Goal: Task Accomplishment & Management: Use online tool/utility

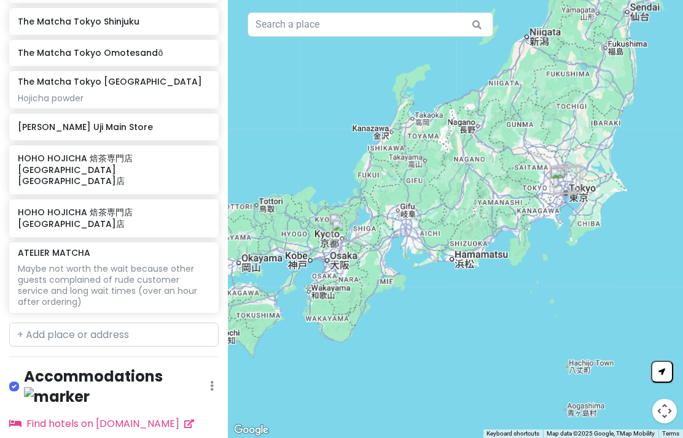
scroll to position [524, 0]
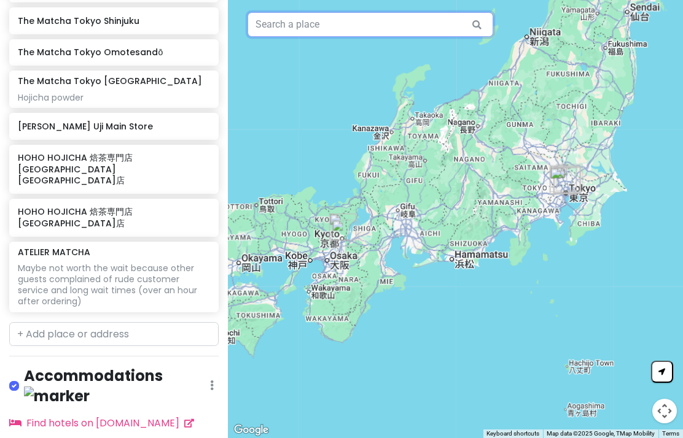
click at [448, 15] on input "text" at bounding box center [370, 24] width 246 height 25
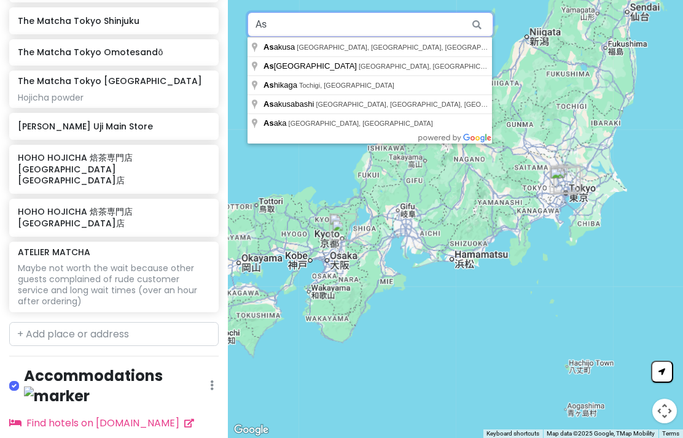
type input "A"
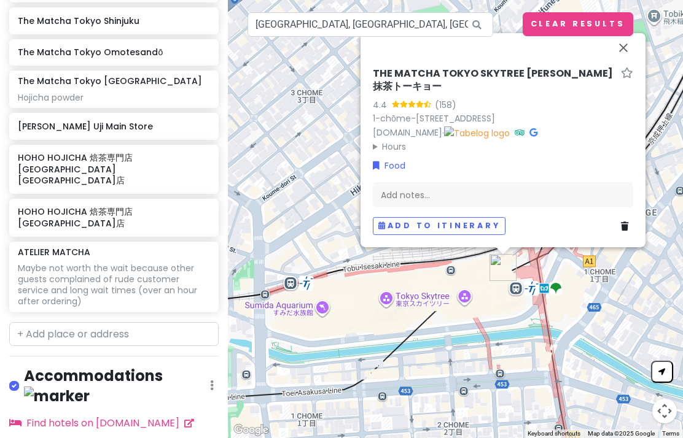
click at [622, 50] on button "Close" at bounding box center [622, 47] width 29 height 29
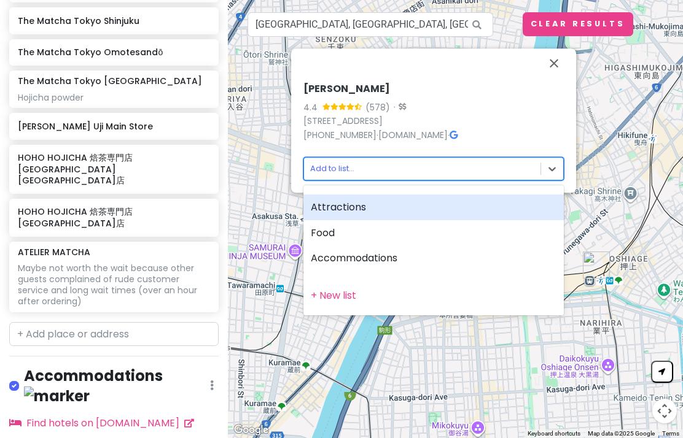
click at [420, 235] on div "Food" at bounding box center [433, 233] width 260 height 26
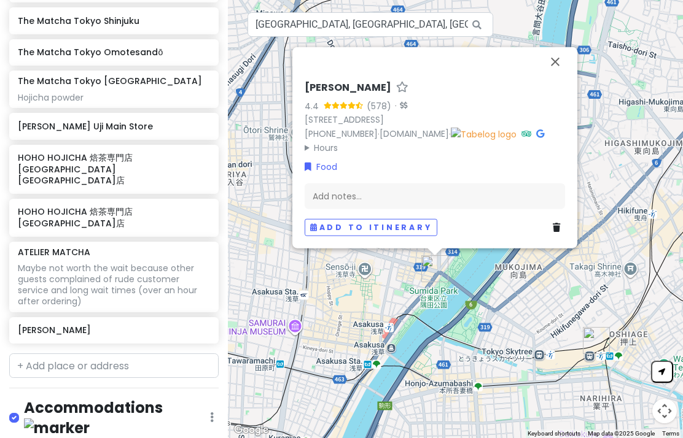
click at [558, 52] on button "Close" at bounding box center [554, 61] width 29 height 29
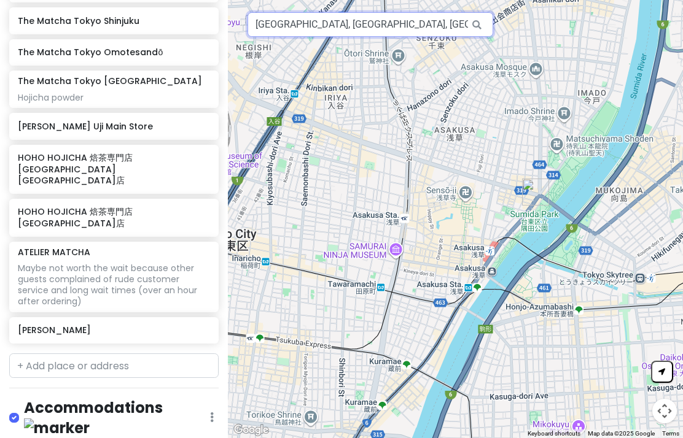
click at [456, 20] on input "[GEOGRAPHIC_DATA], [GEOGRAPHIC_DATA], [GEOGRAPHIC_DATA], Hanakawado2 Chome−14−3…" at bounding box center [370, 24] width 246 height 25
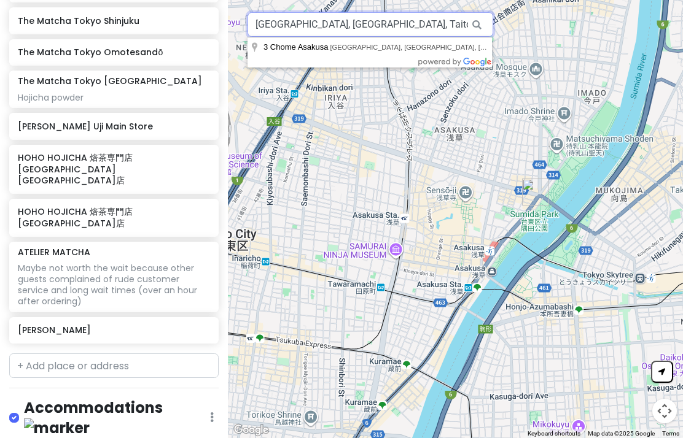
type input "[GEOGRAPHIC_DATA], [GEOGRAPHIC_DATA], Taito Ci−14−3 [PERSON_NAME]"
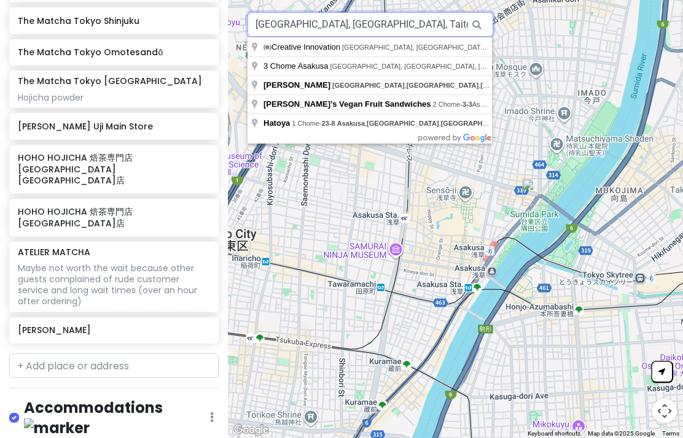
click at [268, 27] on input "[GEOGRAPHIC_DATA], [GEOGRAPHIC_DATA], Taito Ci−14−3 [PERSON_NAME]" at bounding box center [370, 24] width 246 height 25
click at [268, 29] on input "[GEOGRAPHIC_DATA], [GEOGRAPHIC_DATA], Taito Ci−14−3 [PERSON_NAME]" at bounding box center [370, 24] width 246 height 25
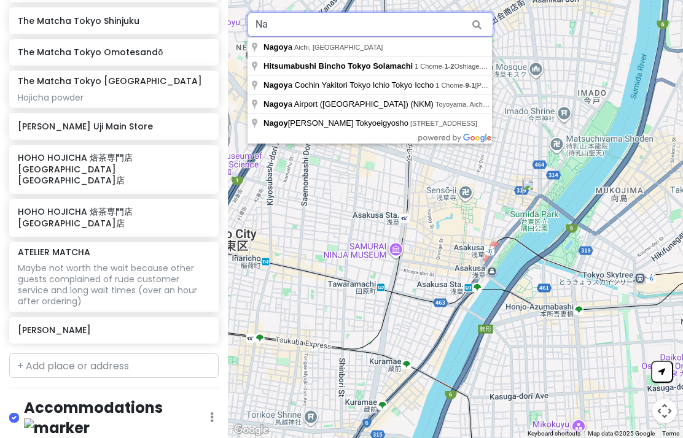
type input "N"
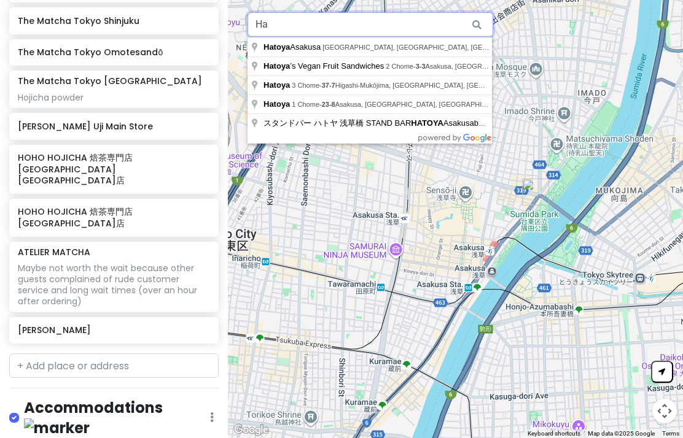
type input "H"
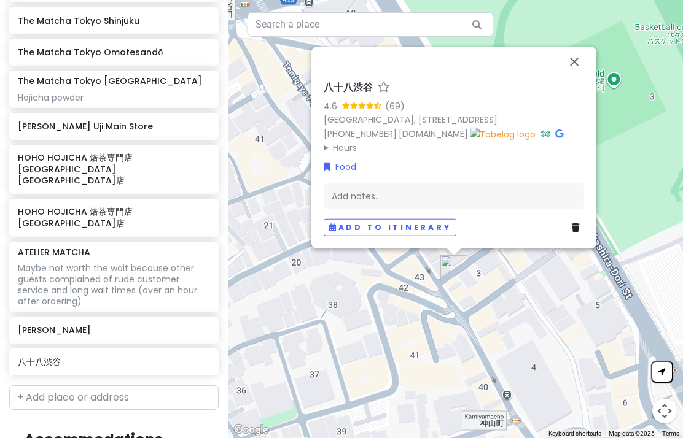
click at [573, 55] on button "Close" at bounding box center [573, 61] width 29 height 29
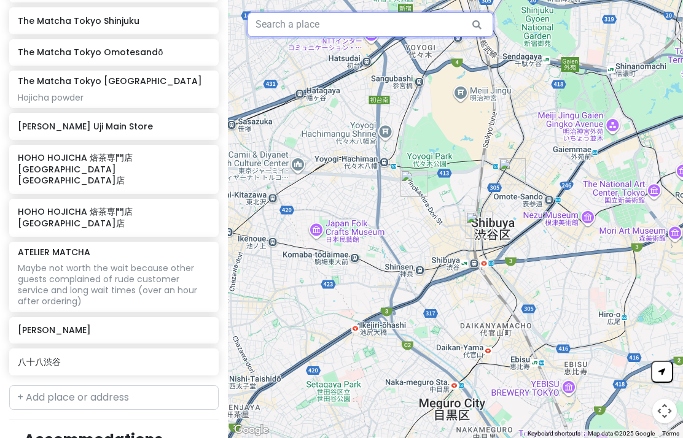
click at [365, 26] on input "text" at bounding box center [370, 24] width 246 height 25
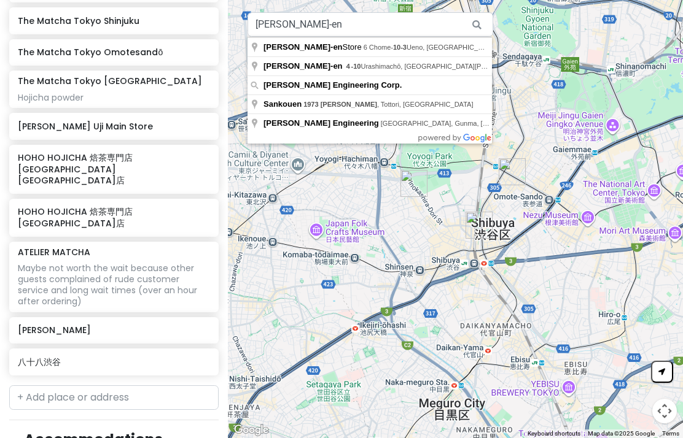
type input "[PERSON_NAME]-en Store, [STREET_ADDRESS]"
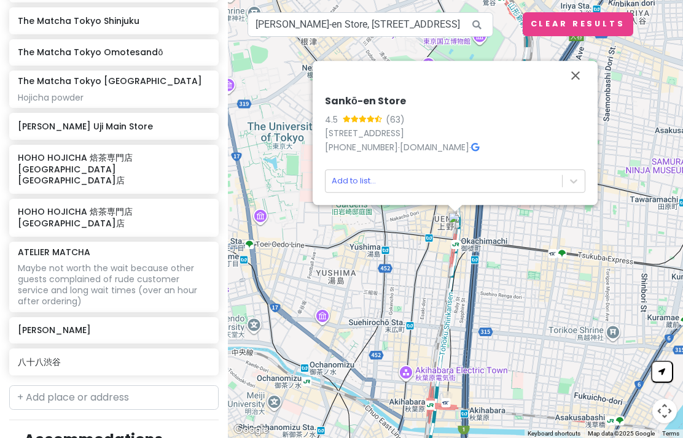
click at [396, 97] on h6 "Sankō-en Store" at bounding box center [455, 101] width 260 height 13
click at [443, 147] on link "[DOMAIN_NAME]" at bounding box center [434, 147] width 69 height 12
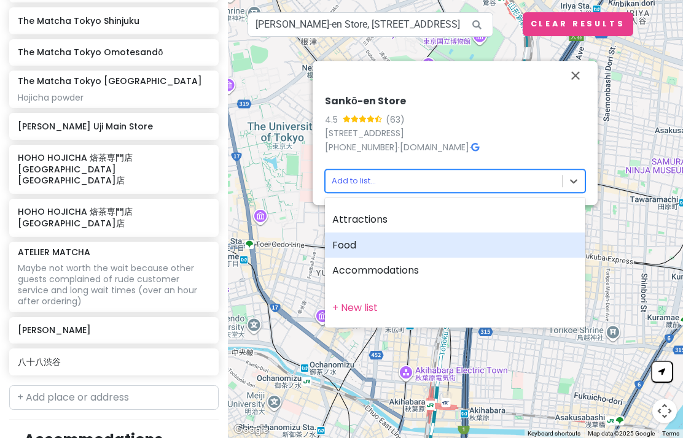
click at [431, 246] on div "Food" at bounding box center [455, 246] width 260 height 26
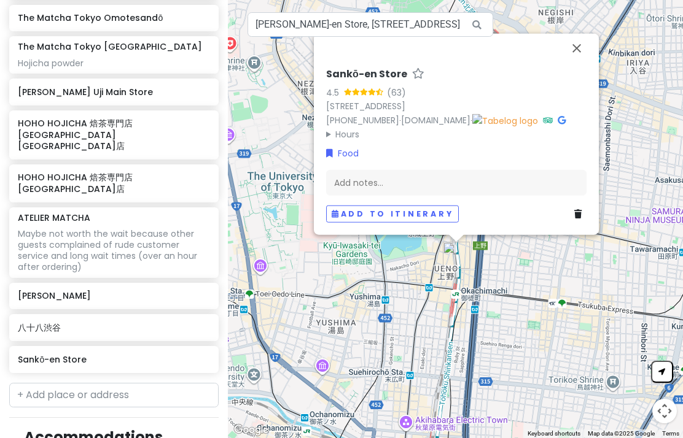
scroll to position [559, 0]
click at [491, 176] on div "Add notes..." at bounding box center [456, 183] width 260 height 26
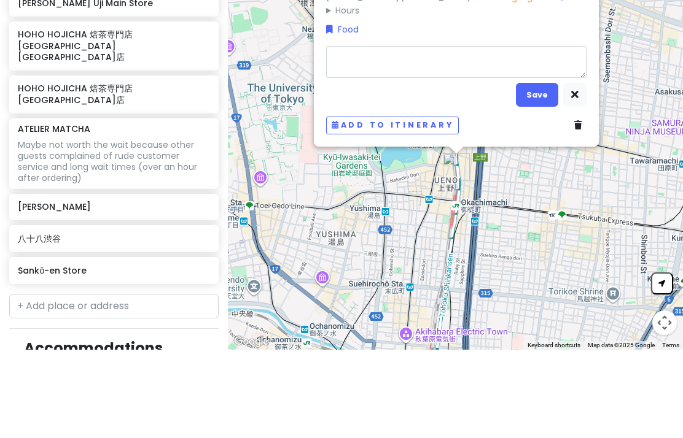
type textarea "x"
type textarea "M"
type textarea "x"
type textarea "Ma"
type textarea "x"
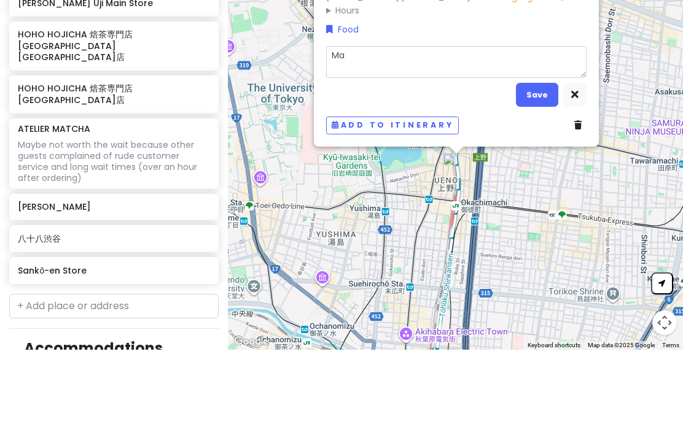
type textarea "Mat"
type textarea "x"
type textarea "Matc"
type textarea "x"
type textarea "Match"
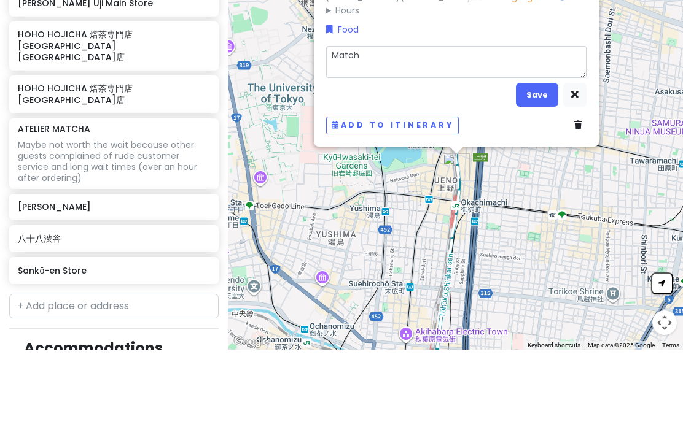
type textarea "x"
type textarea "Matcha"
type textarea "x"
type textarea "Matcha s"
type textarea "x"
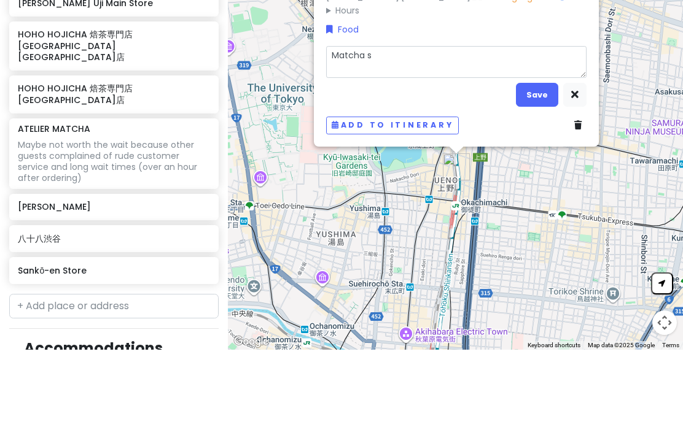
type textarea "Matcha su"
type textarea "x"
type textarea "Matcha supp"
type textarea "x"
type textarea "Matcha suppl"
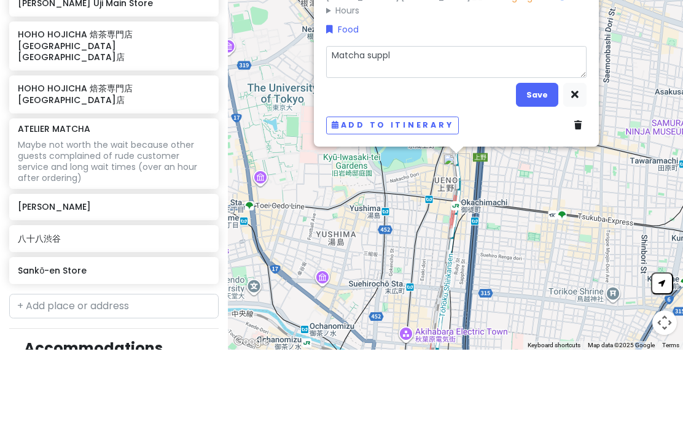
type textarea "x"
type textarea "Matcha suppli"
type textarea "x"
type textarea "Matcha supplie"
type textarea "x"
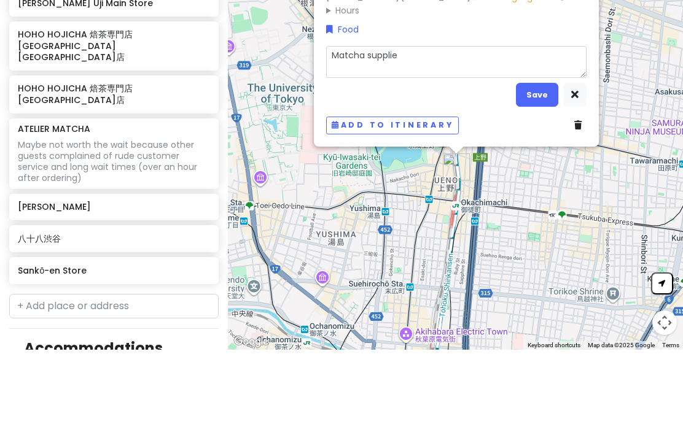
type textarea "Matcha supplies"
type textarea "x"
type textarea "Matcha supplies A"
type textarea "x"
type textarea "Matcha supplies AN"
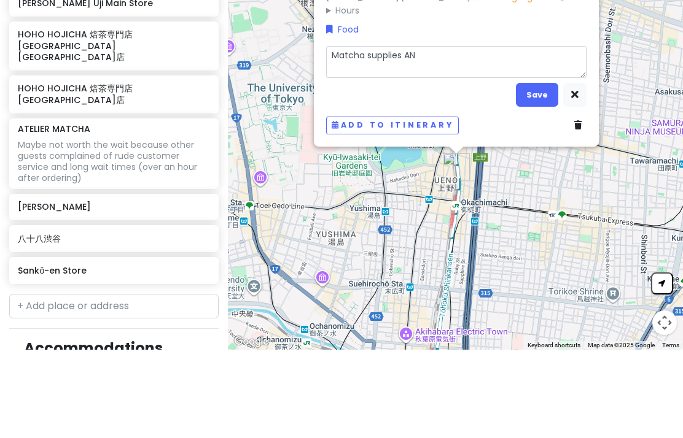
type textarea "x"
type textarea "Matcha supplies AND"
type textarea "x"
type textarea "Matcha supplies AND K"
type textarea "x"
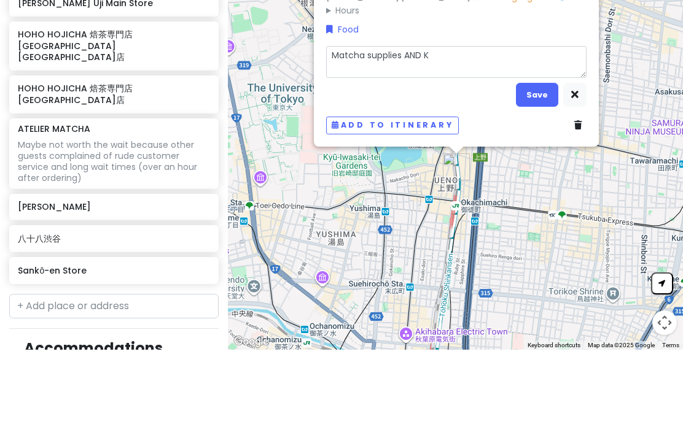
type textarea "Matcha supplies AND Ka"
type textarea "x"
type textarea "Matcha supplies AND [PERSON_NAME]"
type textarea "x"
type textarea "Matcha supplies AND Kanb"
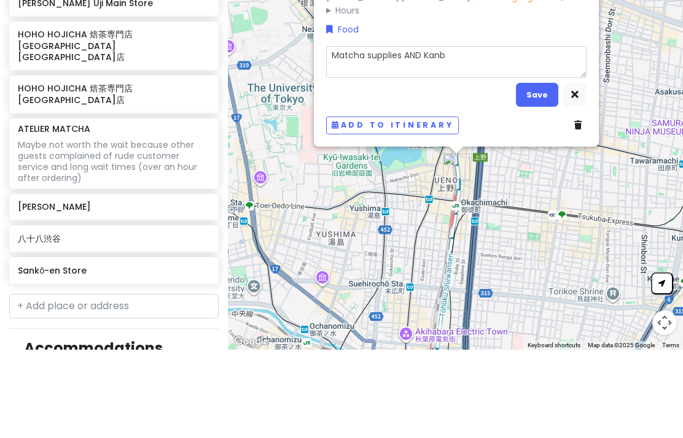
type textarea "x"
type textarea "Matcha supplies AND Kanba"
type textarea "x"
type textarea "Matcha supplies AND [GEOGRAPHIC_DATA]"
type textarea "x"
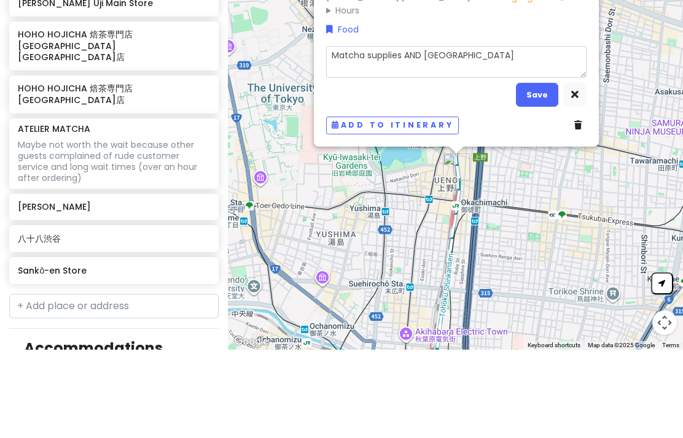
type textarea "Matcha supplies AND Kanbaya"
type textarea "x"
type textarea "Matcha supplies AND Kanbayas"
type textarea "x"
type textarea "Matcha supplies AND Kanbayashi"
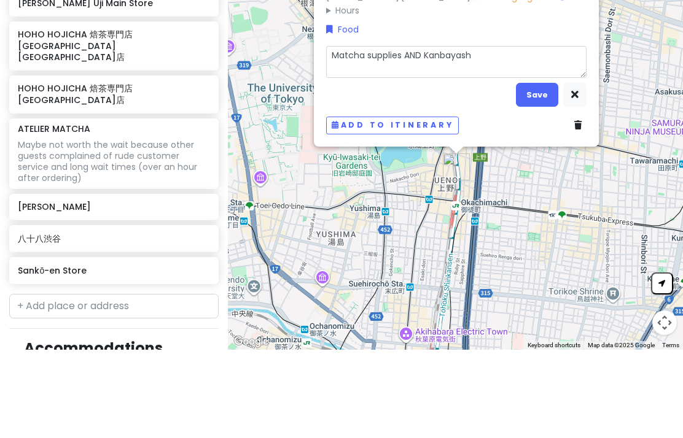
type textarea "x"
type textarea "Matcha supplies AND Kanbayashi"
type textarea "x"
type textarea "Matcha supplies AND [PERSON_NAME] S"
type textarea "x"
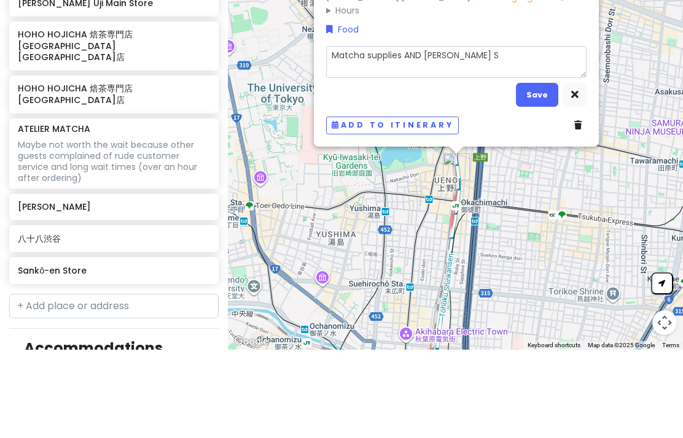
type textarea "Matcha supplies AND Kanbayashi Sh"
type textarea "x"
type textarea "Matcha supplies AND Kanbayashi Shu"
type textarea "x"
type textarea "Matcha supplies AND [PERSON_NAME]"
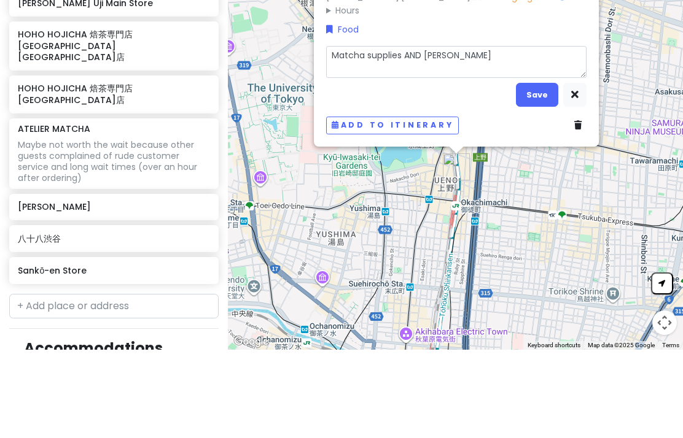
type textarea "x"
type textarea "Matcha supplies AND Kanbayashi Shuns"
type textarea "x"
type textarea "Matcha supplies AND Kanbayashi Shunsh"
type textarea "x"
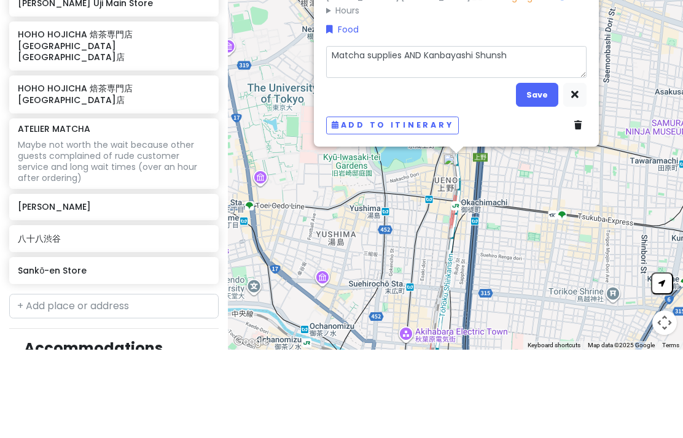
type textarea "Matcha supplies AND [PERSON_NAME]"
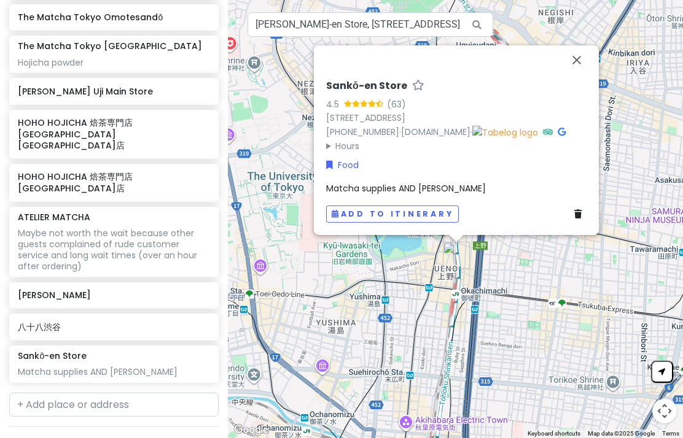
click at [570, 64] on button "Close" at bounding box center [576, 59] width 29 height 29
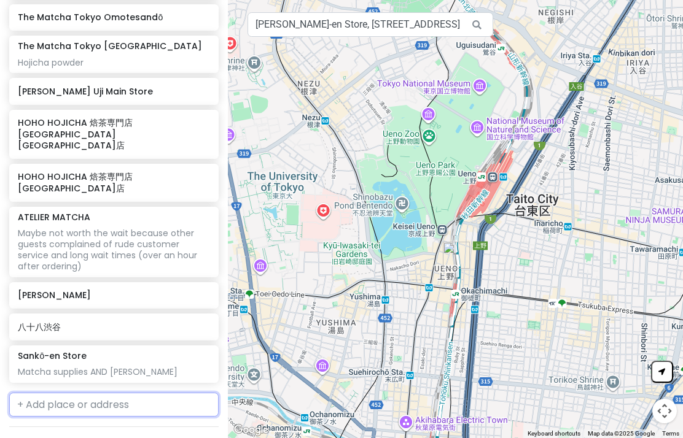
click at [32, 393] on input "text" at bounding box center [113, 405] width 209 height 25
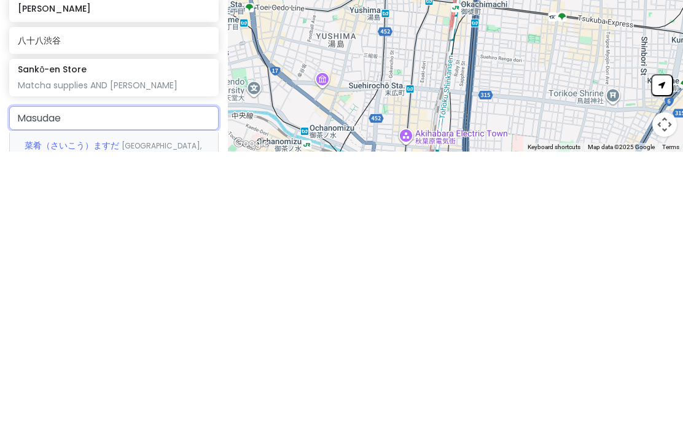
type input "Masudaen"
click at [40, 426] on span "Masudaen Sohonten" at bounding box center [72, 432] width 95 height 12
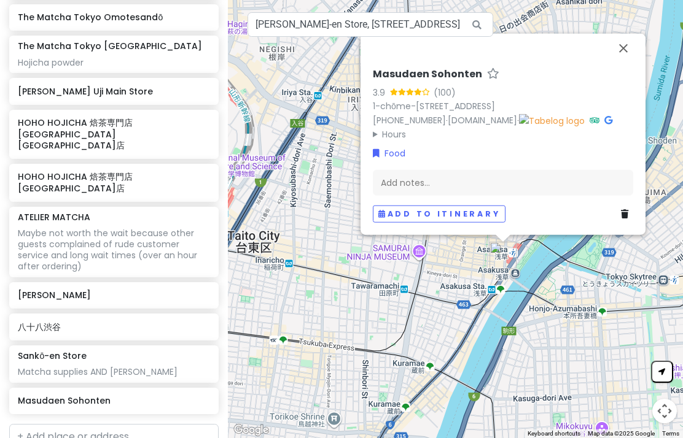
click at [626, 61] on button "Close" at bounding box center [622, 48] width 29 height 29
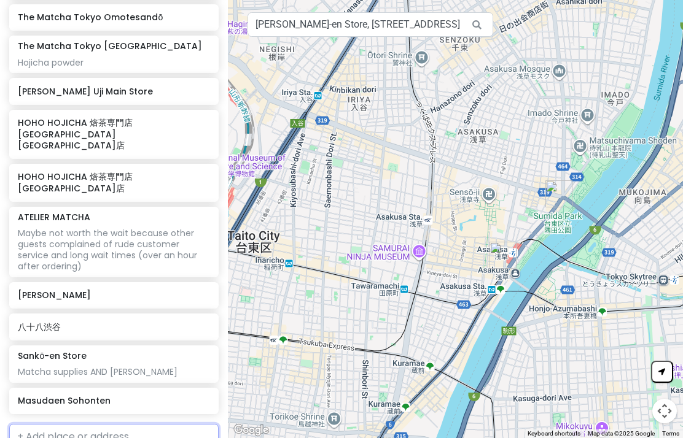
click at [44, 395] on h6 "Masudaen Sohonten" at bounding box center [114, 400] width 192 height 11
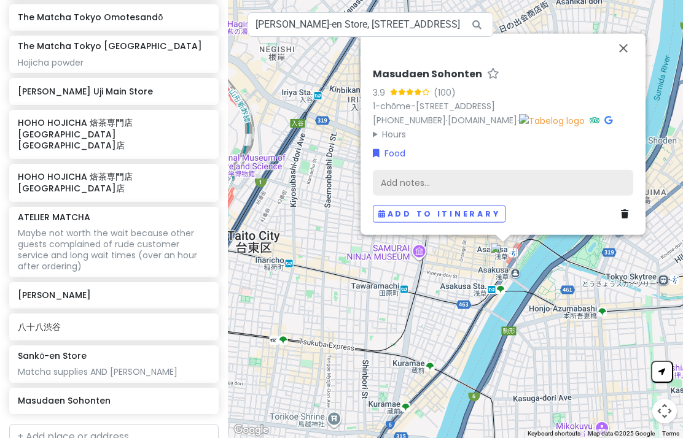
click at [502, 186] on div "Add notes..." at bounding box center [503, 183] width 260 height 26
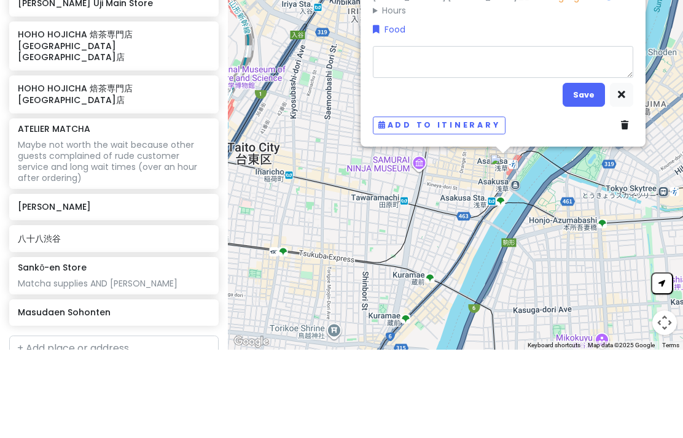
type textarea "x"
type textarea "M"
type textarea "x"
type textarea "Ma"
type textarea "x"
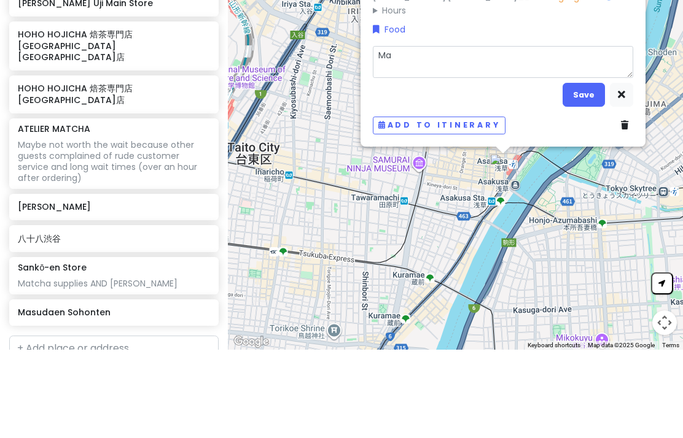
type textarea "Mat"
type textarea "x"
type textarea "Matc"
type textarea "x"
type textarea "Matcha"
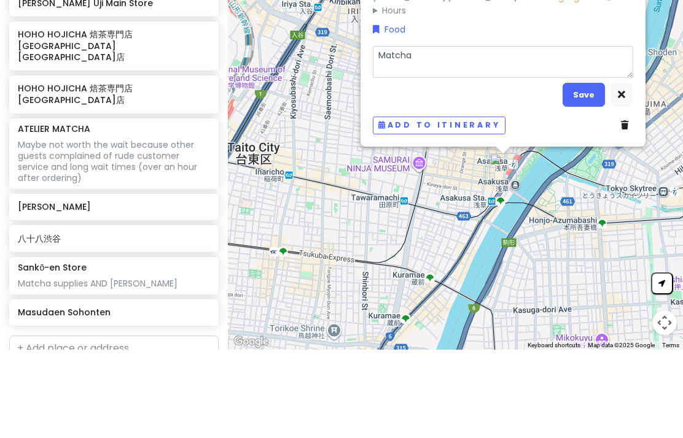
type textarea "x"
type textarea "Matcha"
type textarea "x"
type textarea "Matcha s"
type textarea "x"
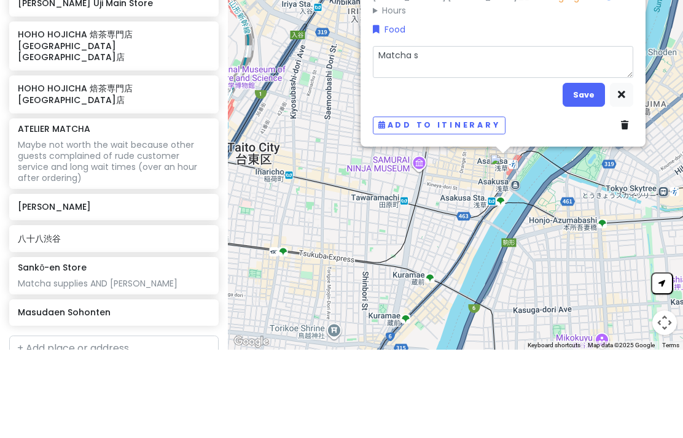
type textarea "Matcha su"
type textarea "x"
type textarea "Matcha sup"
type textarea "x"
type textarea "Matcha supp"
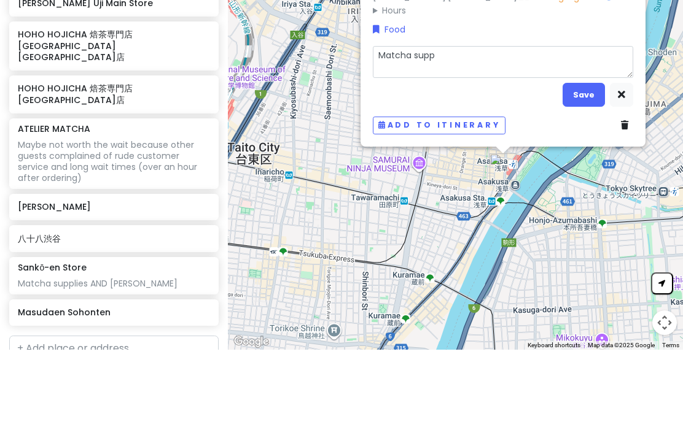
type textarea "x"
type textarea "Matcha suppl"
type textarea "x"
type textarea "Matcha suppli"
type textarea "x"
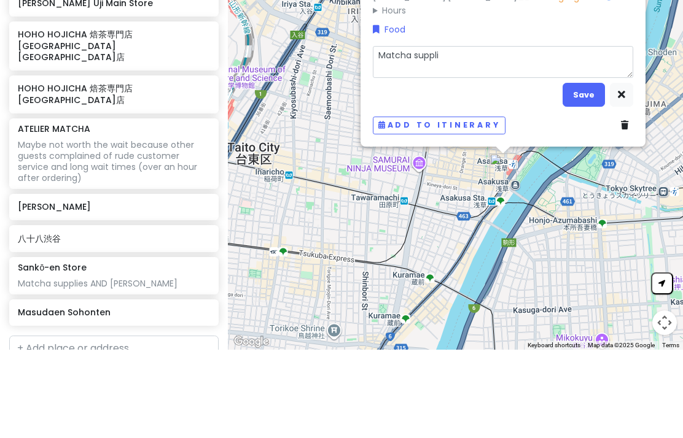
type textarea "Matcha supplie"
type textarea "x"
type textarea "Matcha supplies"
type textarea "x"
type textarea "Matcha supplies &"
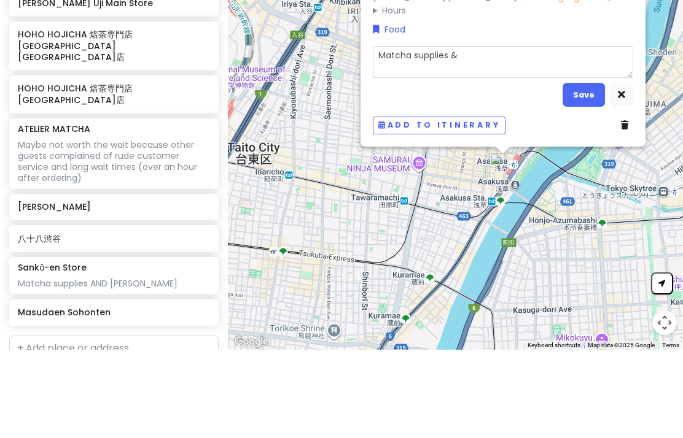
type textarea "x"
type textarea "Matcha supplies & ma"
type textarea "x"
type textarea "Matcha supplies & mat"
type textarea "x"
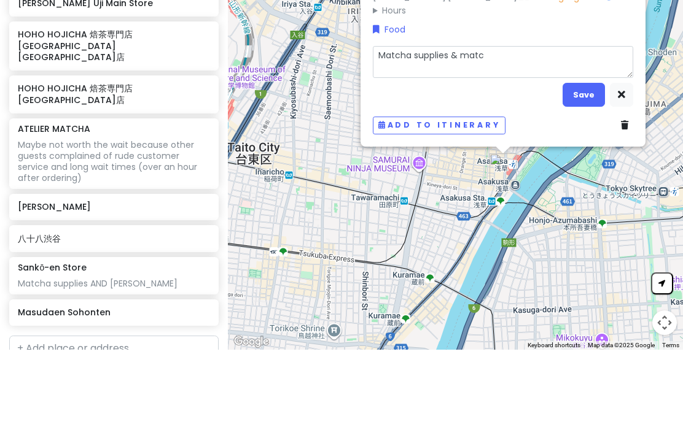
type textarea "Matcha supplies & match"
type textarea "x"
type textarea "Matcha supplies & matcha"
type textarea "x"
type textarea "Matcha supplies & matcha"
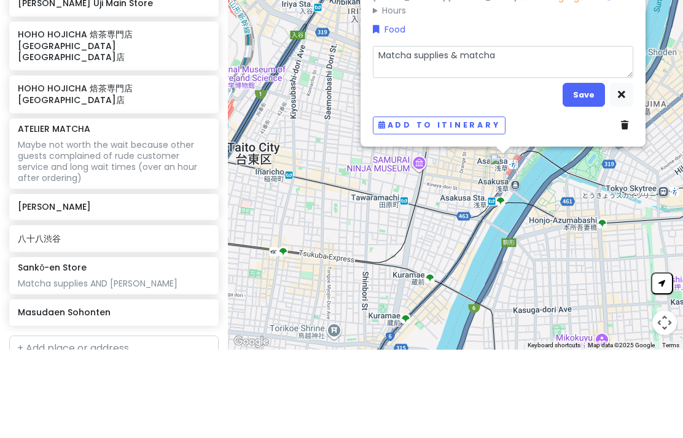
type textarea "x"
type textarea "Matcha supplies & matcha p"
type textarea "x"
type textarea "Matcha supplies & matcha po"
type textarea "x"
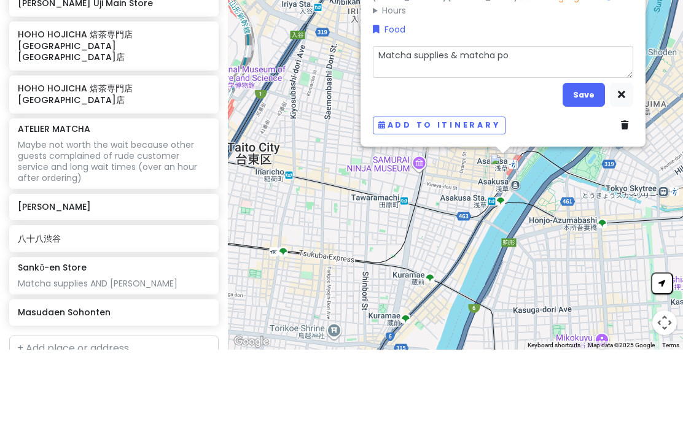
type textarea "Matcha supplies & matcha pow"
type textarea "x"
type textarea "Matcha supplies & matcha powd"
type textarea "x"
type textarea "Matcha supplies & matcha powde"
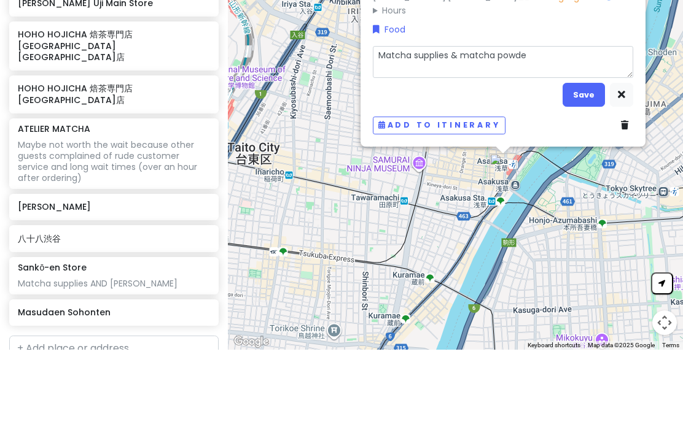
type textarea "x"
type textarea "Matcha supplies & matcha powder"
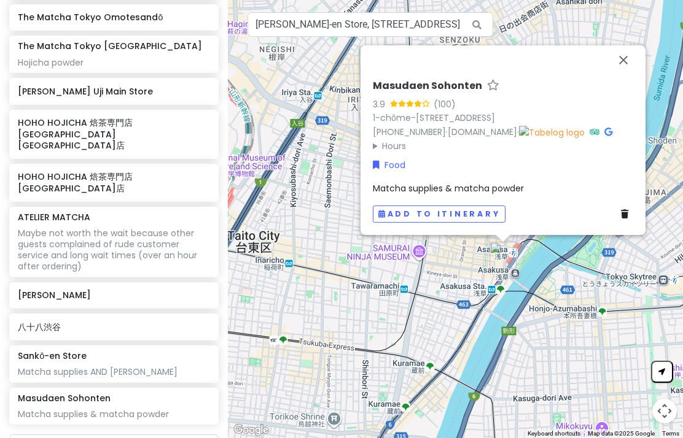
click at [513, 187] on span "Matcha supplies & matcha powder" at bounding box center [448, 188] width 151 height 12
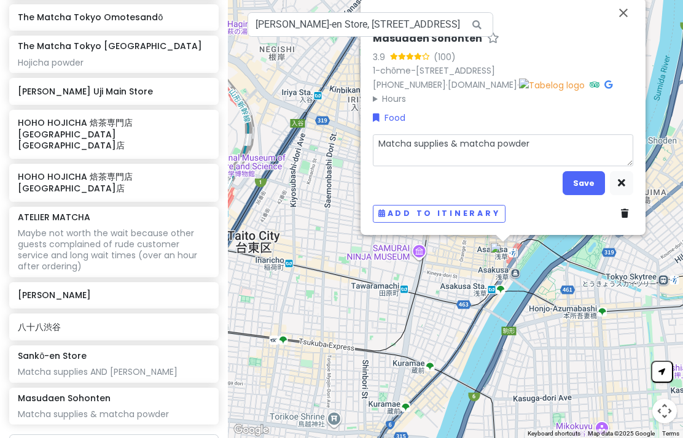
type textarea "x"
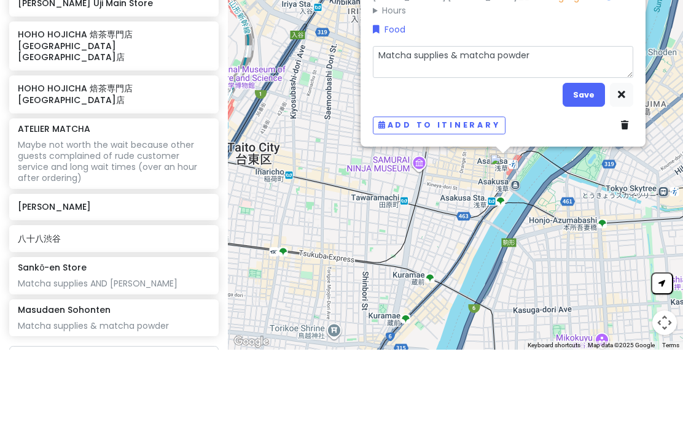
click at [465, 134] on textarea "Matcha supplies & matcha powder" at bounding box center [503, 150] width 260 height 32
type textarea "Matcha supplies & Kmatcha powder"
type textarea "x"
type textarea "Matcha supplies & Komatcha powder"
type textarea "x"
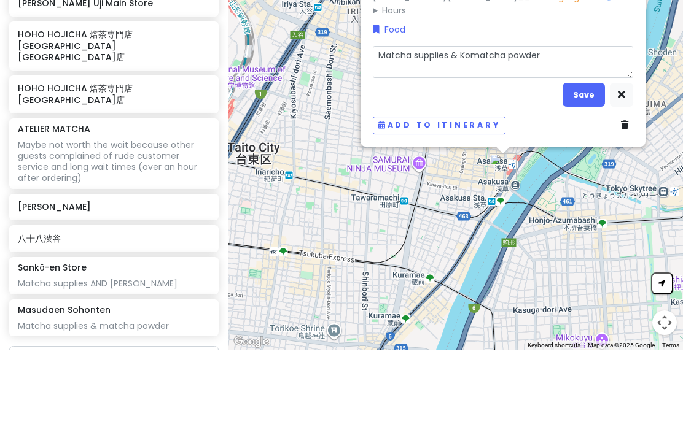
type textarea "Matcha supplies & Koymatcha powder"
type textarea "x"
type textarea "Matcha supplies & Koyamatcha powder"
type textarea "x"
type textarea "Matcha supplies & Koyammatcha powder"
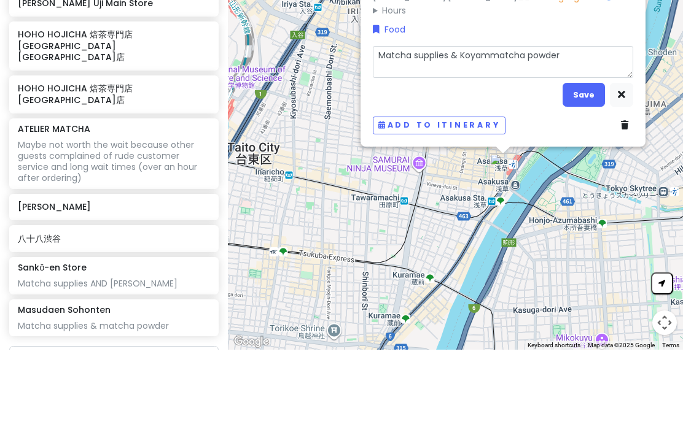
type textarea "x"
type textarea "Matcha supplies & Koyamamatcha powder"
type textarea "x"
type textarea "Matcha supplies & Koyamaematcha powder"
type textarea "x"
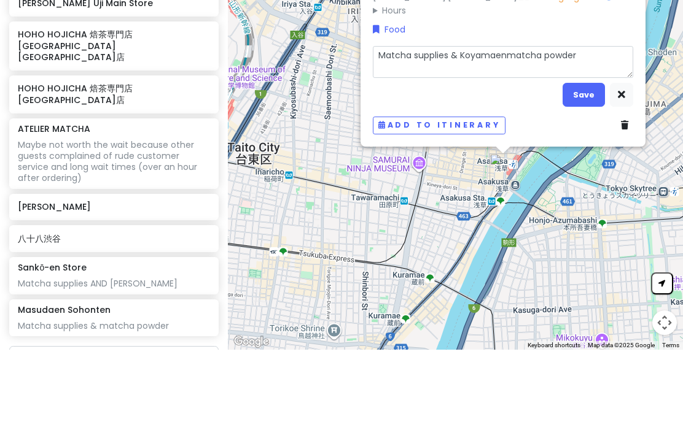
type textarea "Matcha supplies & Koyamaen matcha powder"
type textarea "x"
click at [458, 134] on textarea "Matcha supplies & Koyamaen matcha powder" at bounding box center [503, 150] width 260 height 32
type textarea "Matcha supplies & yKoyamaen matcha powder"
type textarea "x"
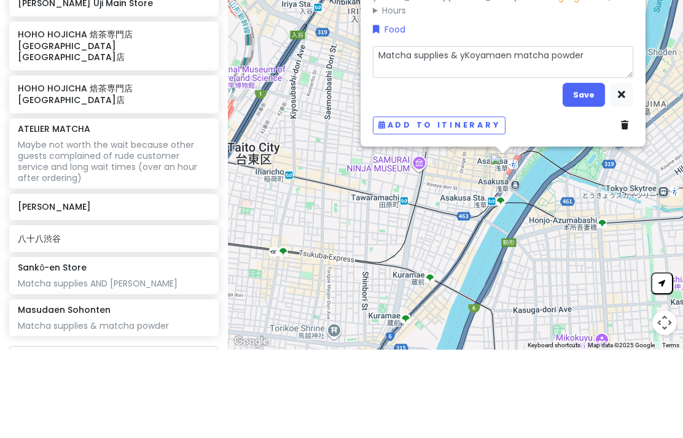
type textarea "Matcha supplies & Koyamaen matcha powder"
type textarea "x"
type textarea "Matcha supplies & YKoyamaen matcha powder"
type textarea "x"
type textarea "Matcha supplies & YaKoyamaen matcha powder"
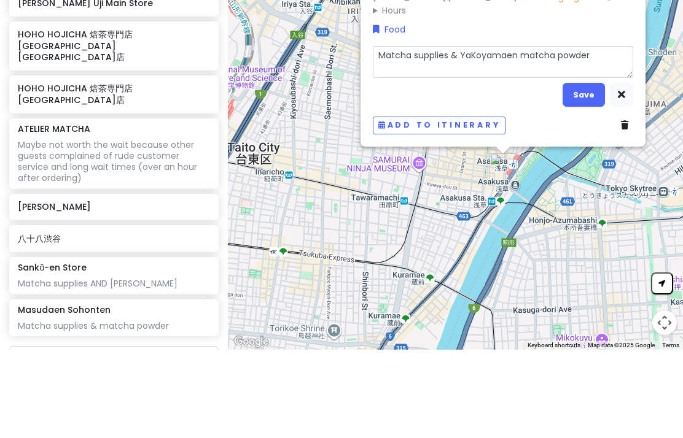
type textarea "x"
type textarea "Matcha supplies & YamKoyamaen matcha powder"
type textarea "x"
type textarea "Matcha supplies & YamaKoyamaen matcha powder"
type textarea "x"
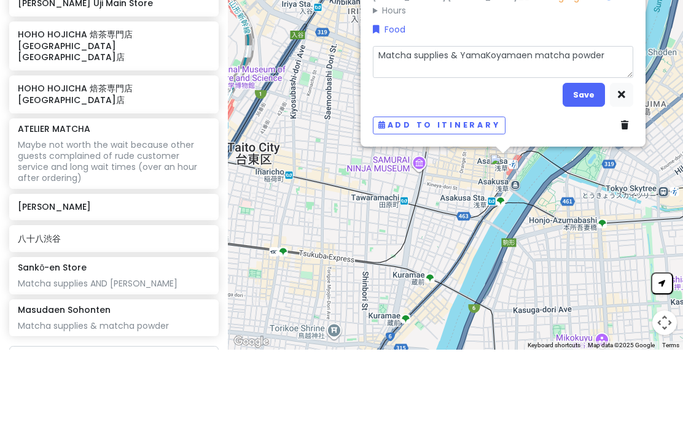
type textarea "Matcha supplies & [PERSON_NAME],Koyamaen matcha powder"
type textarea "x"
type textarea "Matcha supplies & YamaKoyamaen matcha powder"
type textarea "x"
type textarea "Matcha supplies & YamamKoyamaen matcha powder"
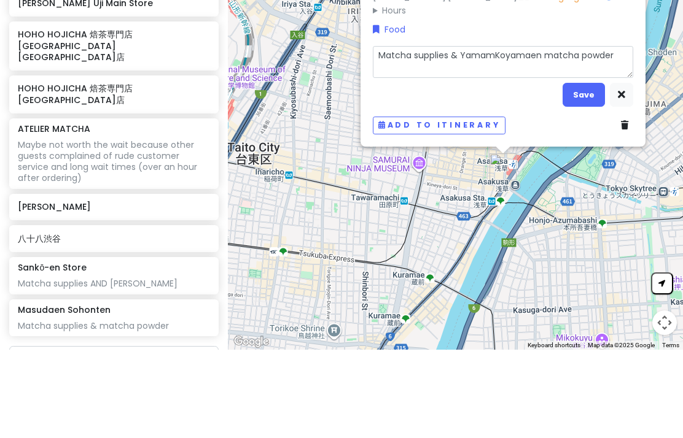
type textarea "x"
type textarea "Matcha supplies & YamamaKoyamaen matcha powder"
type textarea "x"
type textarea "Matcha supplies & YamamasKoyamaen matcha powder"
type textarea "x"
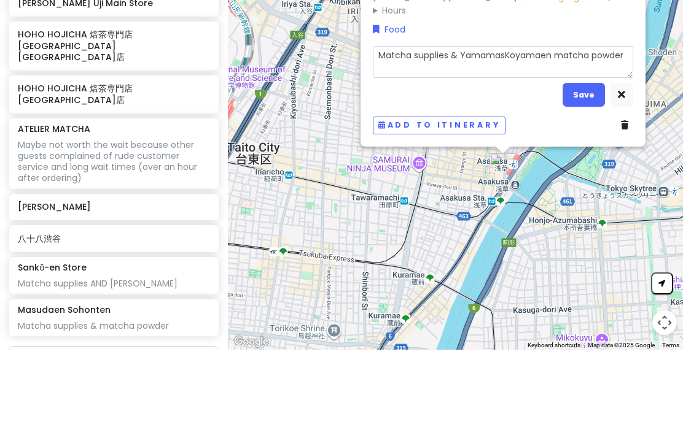
type textarea "Matcha supplies & YamamasaKoyamaen matcha powder"
type textarea "x"
type textarea "Matcha supplies & [PERSON_NAME] matcha powder"
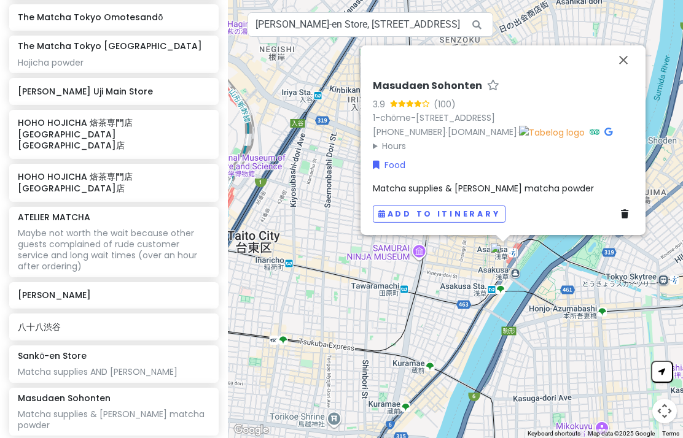
click at [620, 63] on button "Close" at bounding box center [622, 59] width 29 height 29
click at [584, 189] on span "Matcha supplies & [PERSON_NAME] matcha powder" at bounding box center [483, 188] width 221 height 12
type textarea "x"
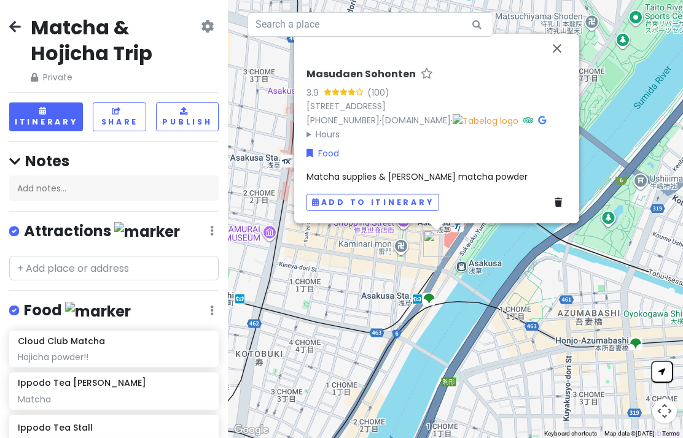
click at [514, 179] on span "Matcha supplies & [PERSON_NAME] matcha powder" at bounding box center [416, 177] width 221 height 12
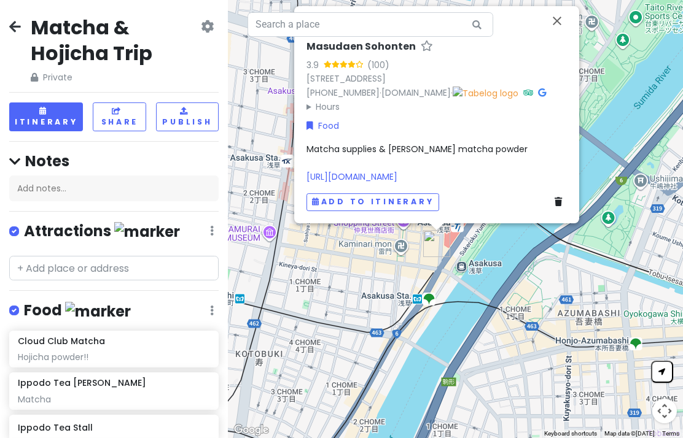
click at [397, 177] on link "[URL][DOMAIN_NAME]" at bounding box center [351, 177] width 91 height 12
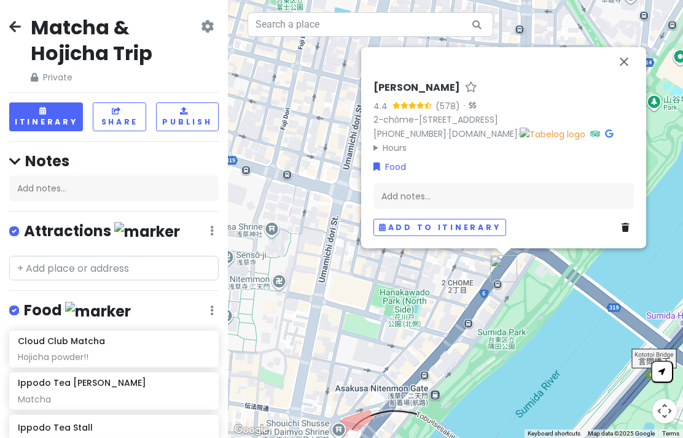
click at [619, 55] on button "Close" at bounding box center [623, 61] width 29 height 29
